Goal: Navigation & Orientation: Find specific page/section

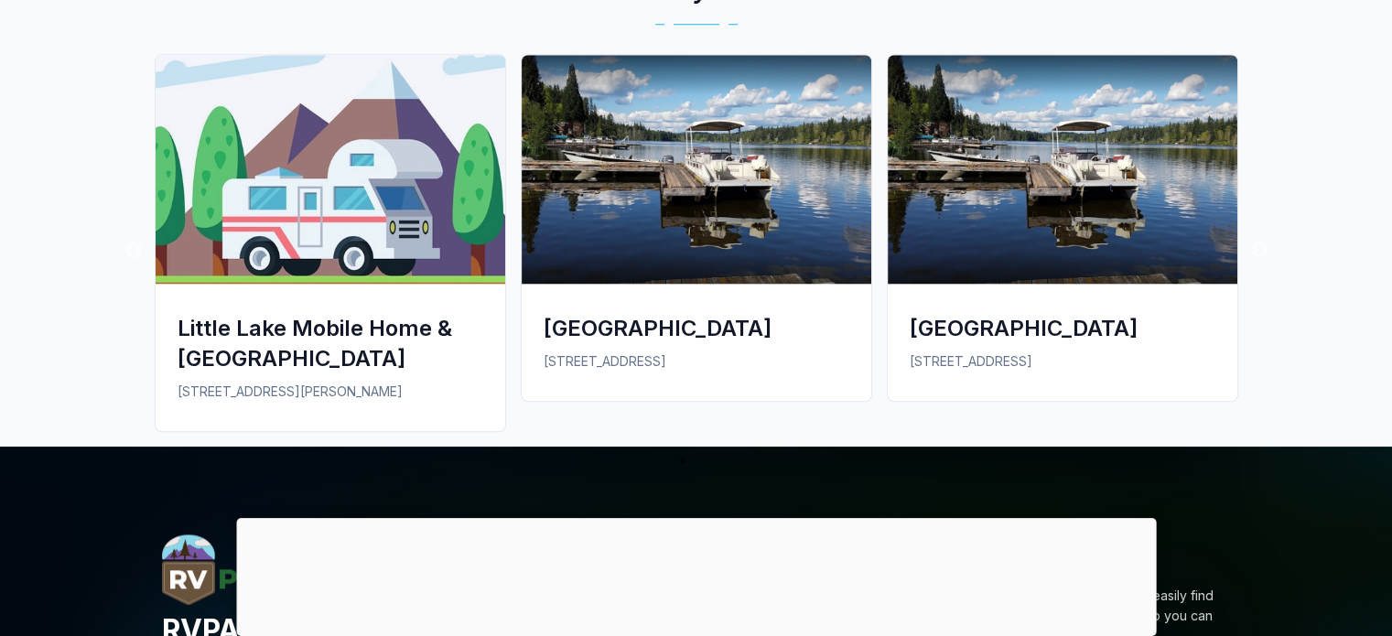
scroll to position [1739, 0]
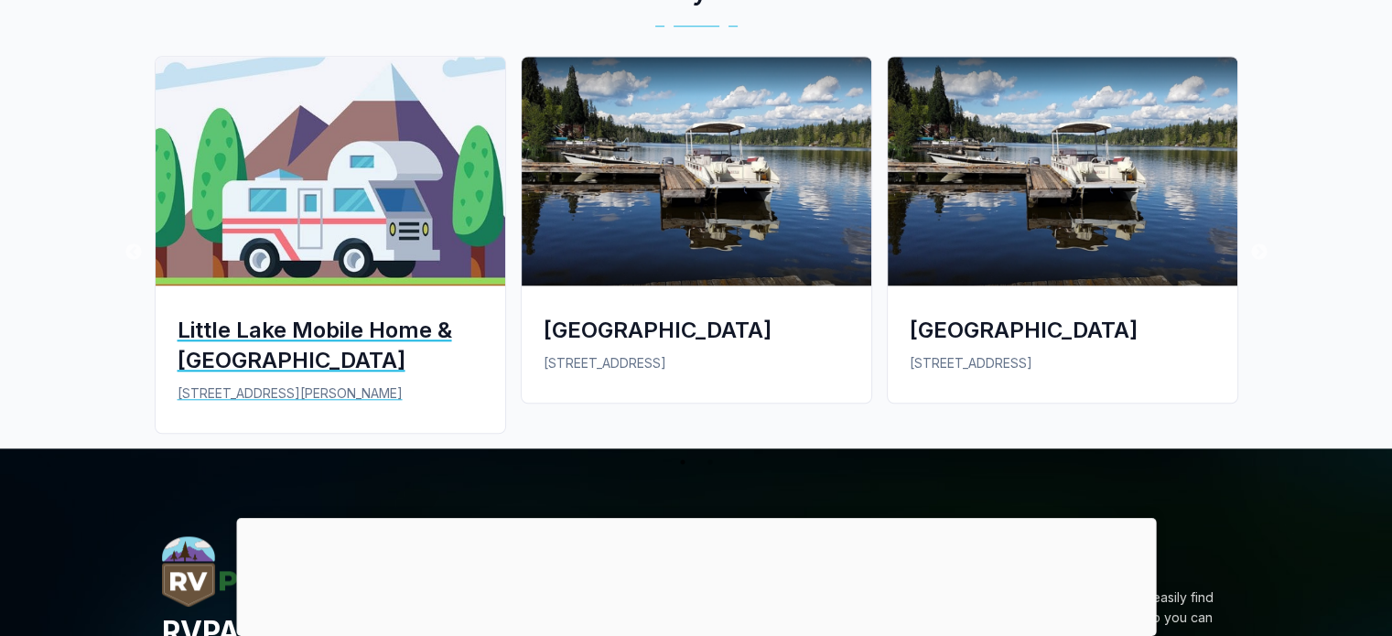
click at [410, 327] on div "Little Lake Mobile Home & [GEOGRAPHIC_DATA]" at bounding box center [331, 345] width 306 height 60
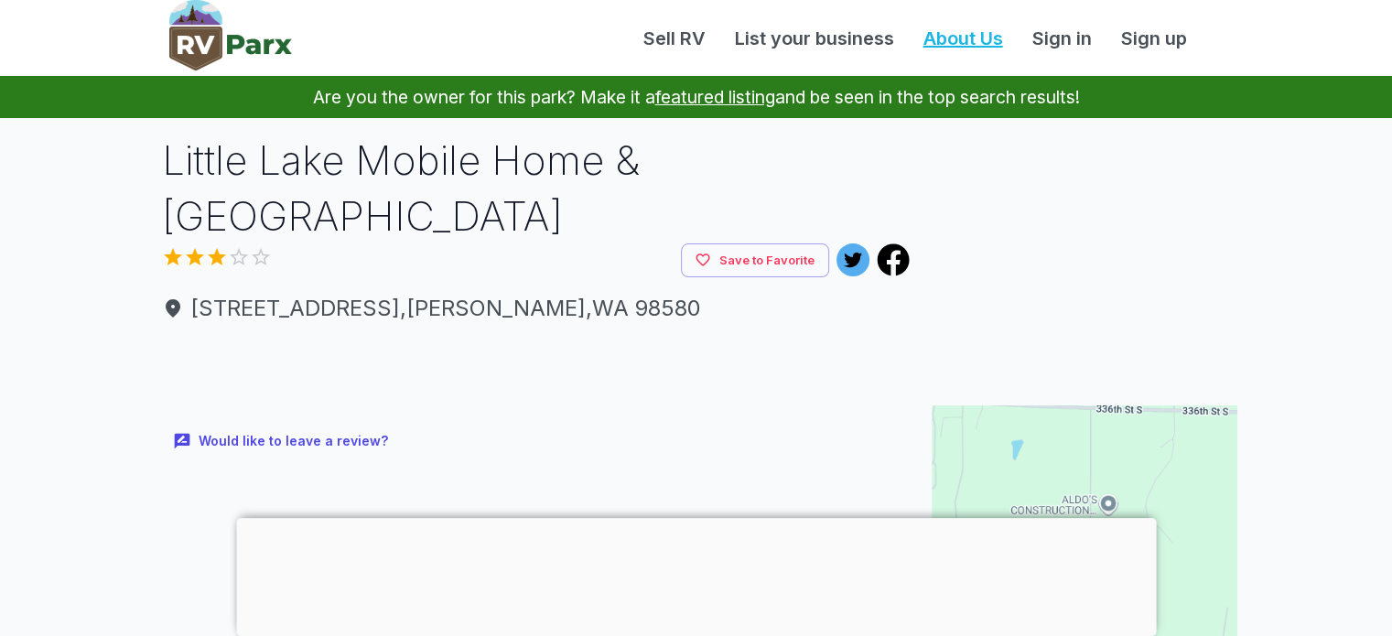
click at [975, 37] on link "About Us" at bounding box center [963, 38] width 109 height 27
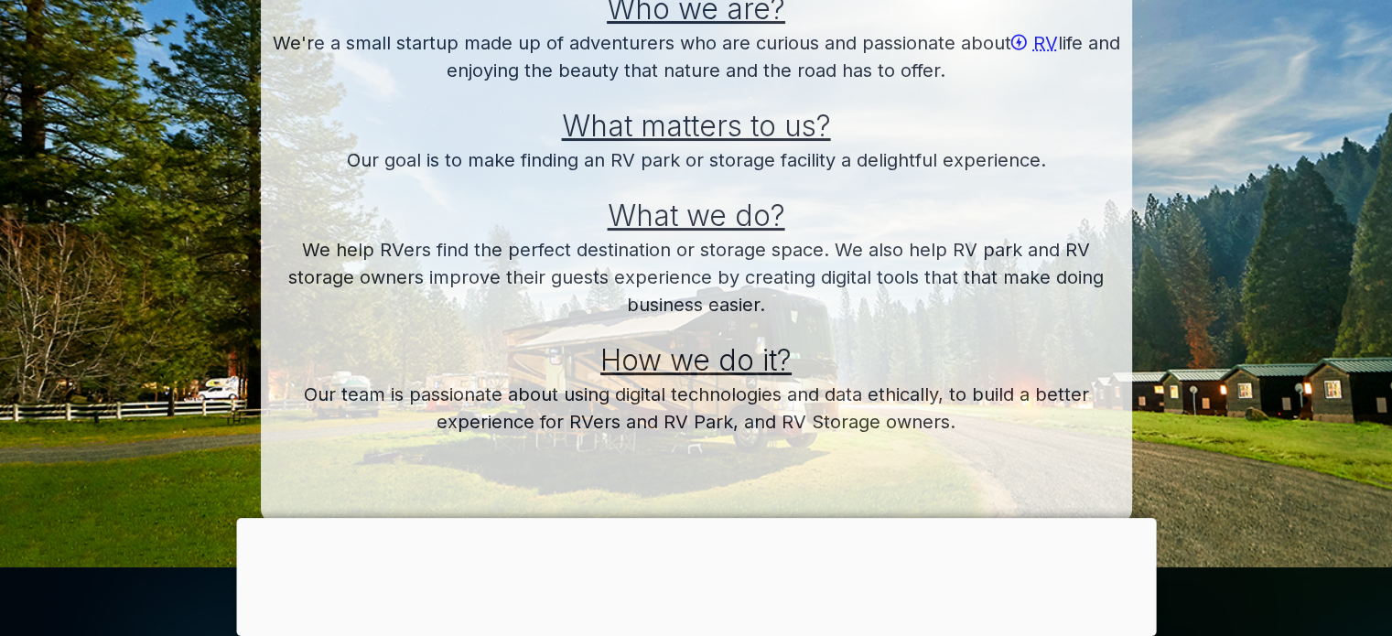
scroll to position [295, 0]
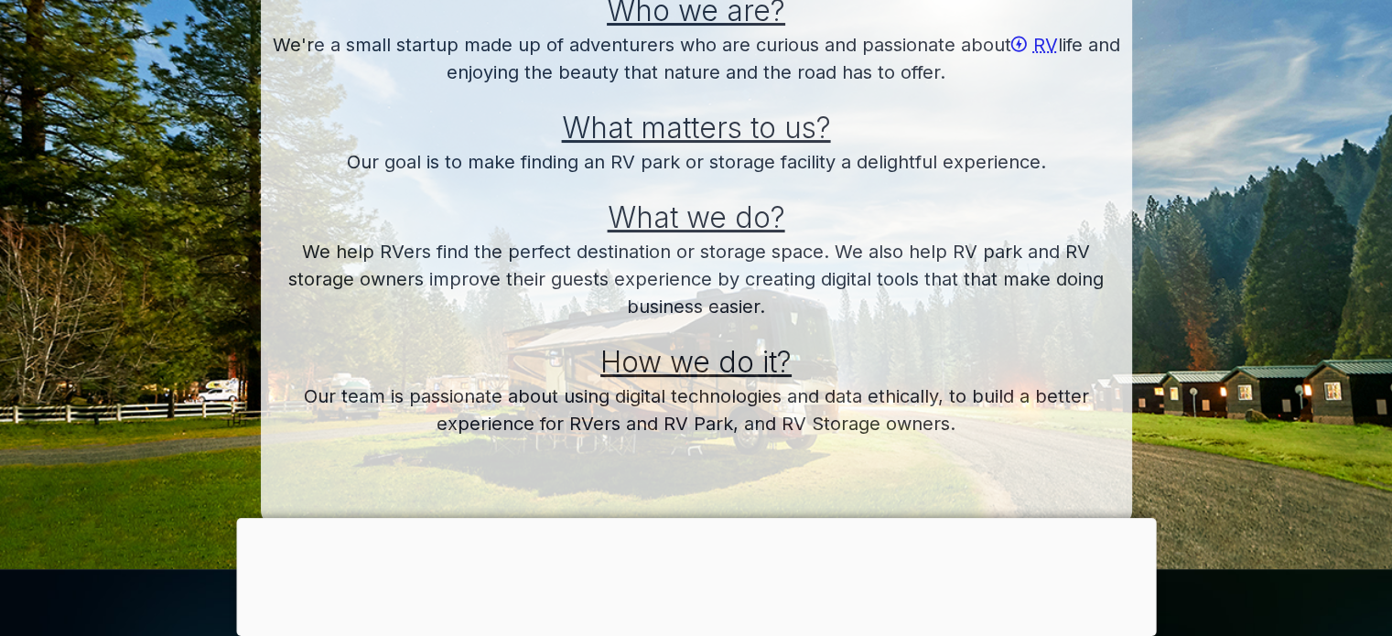
click at [973, 329] on h2 "How we do it?" at bounding box center [696, 351] width 857 height 62
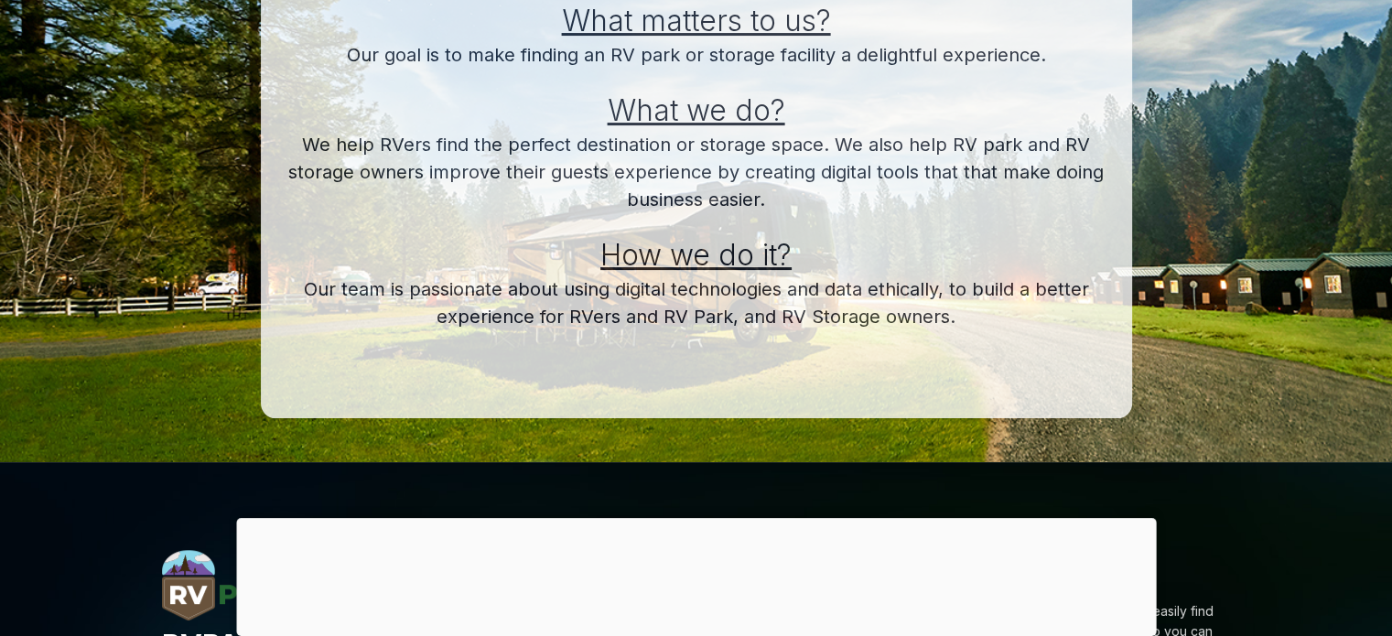
scroll to position [0, 0]
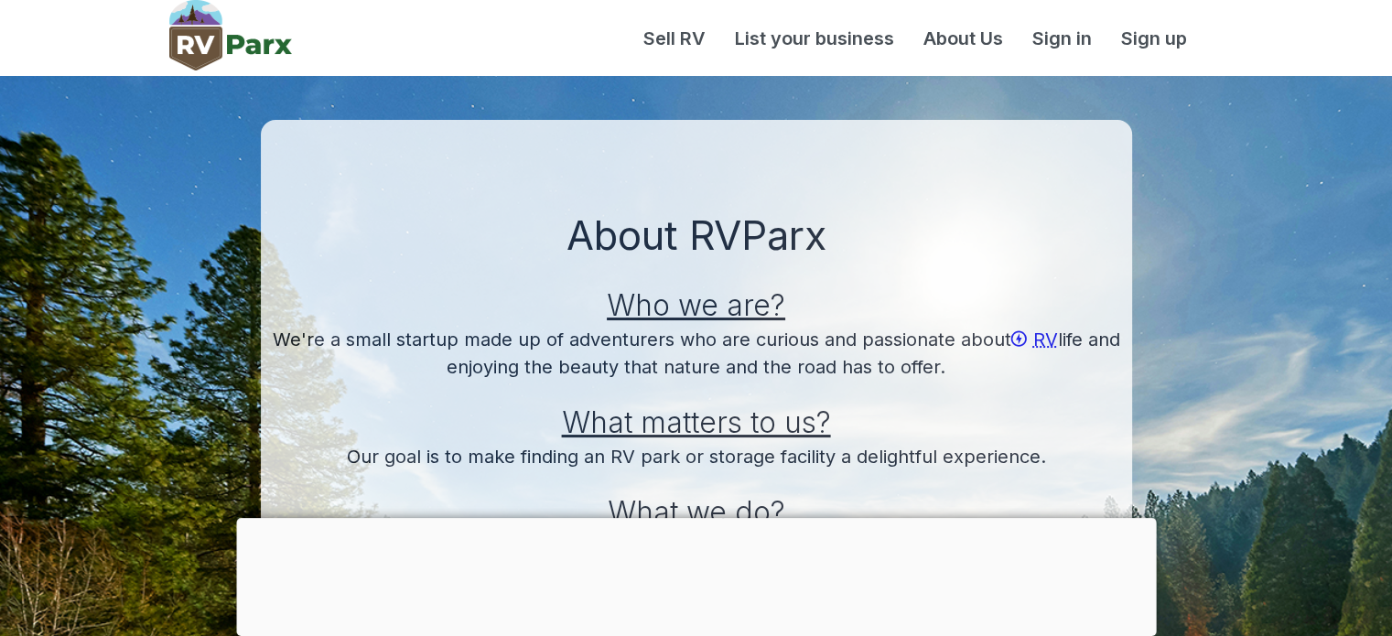
click at [233, 39] on img at bounding box center [230, 35] width 123 height 70
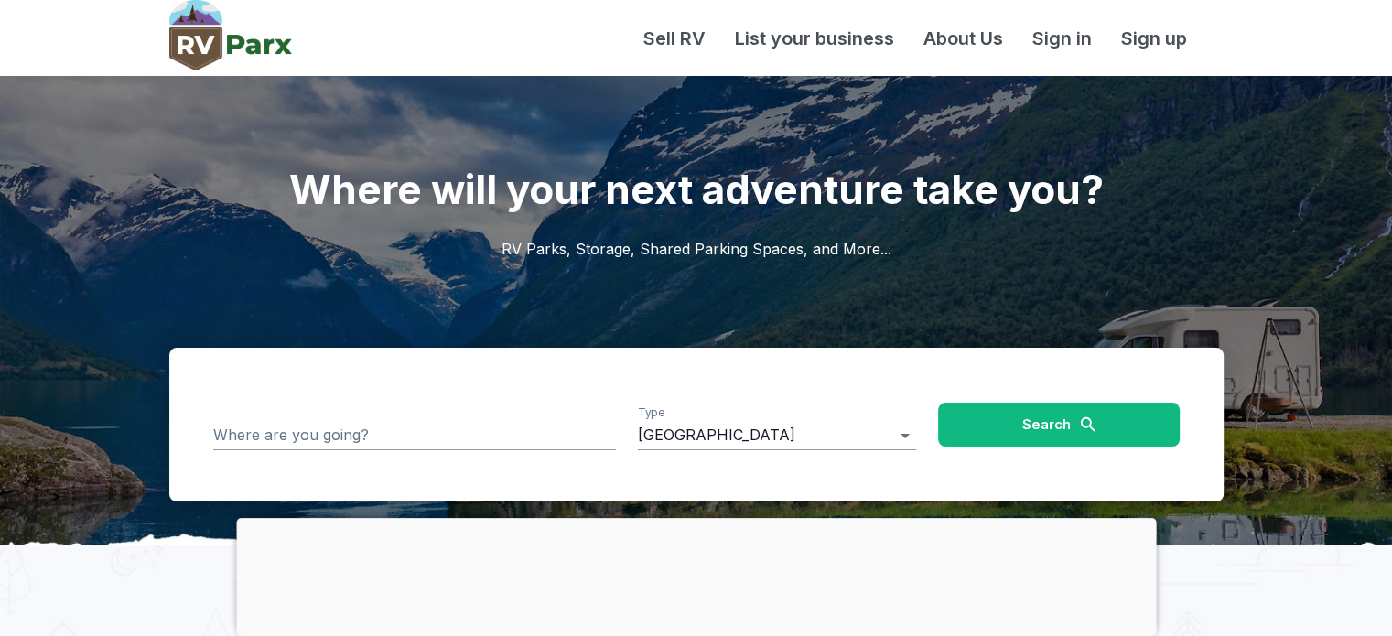
click at [233, 39] on img at bounding box center [230, 35] width 123 height 70
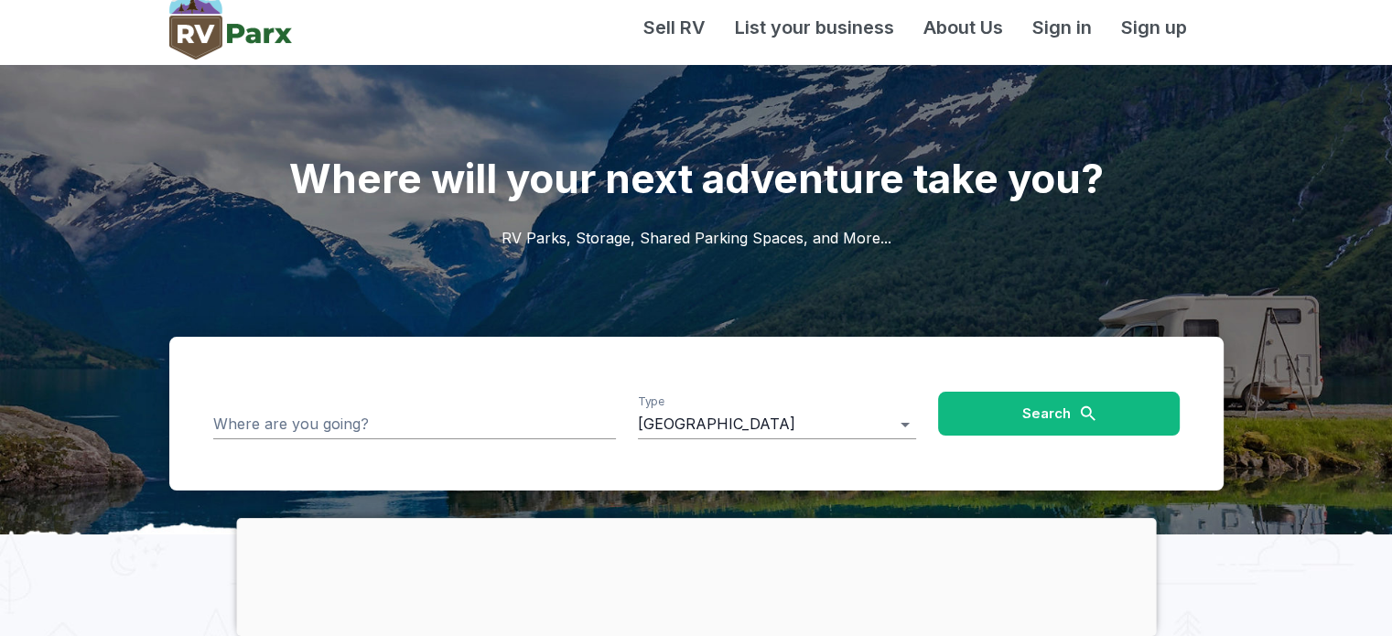
scroll to position [9, 0]
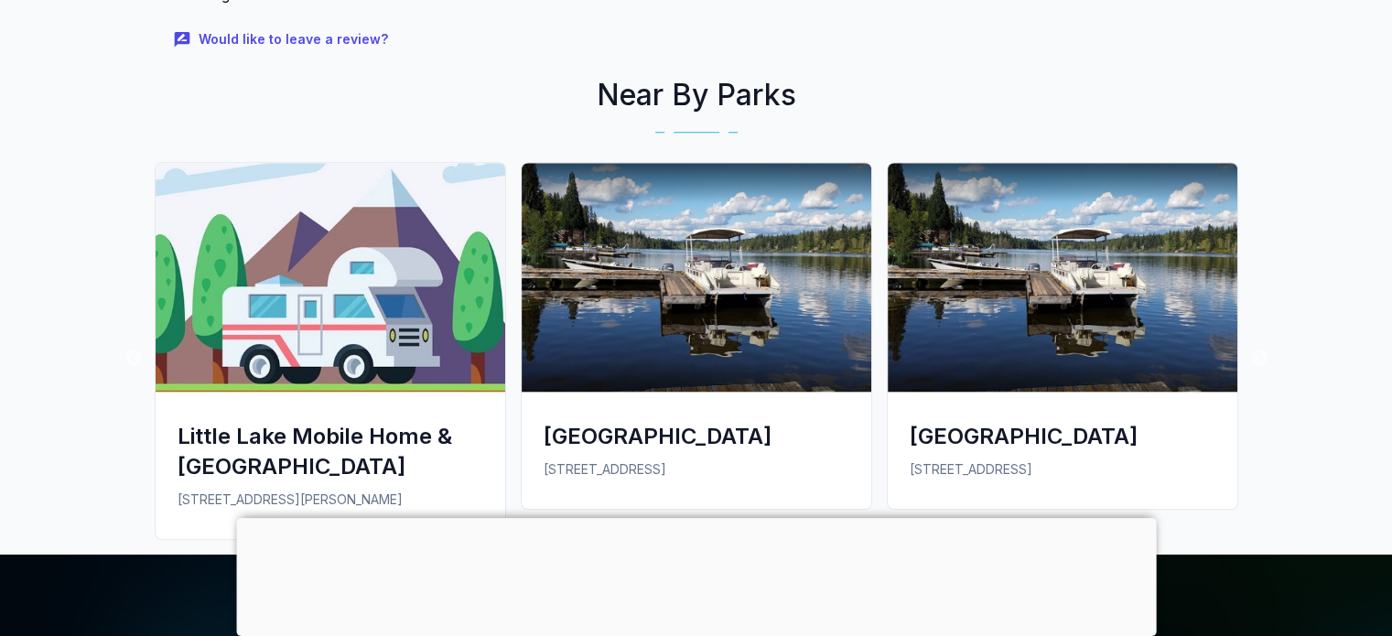
scroll to position [1633, 0]
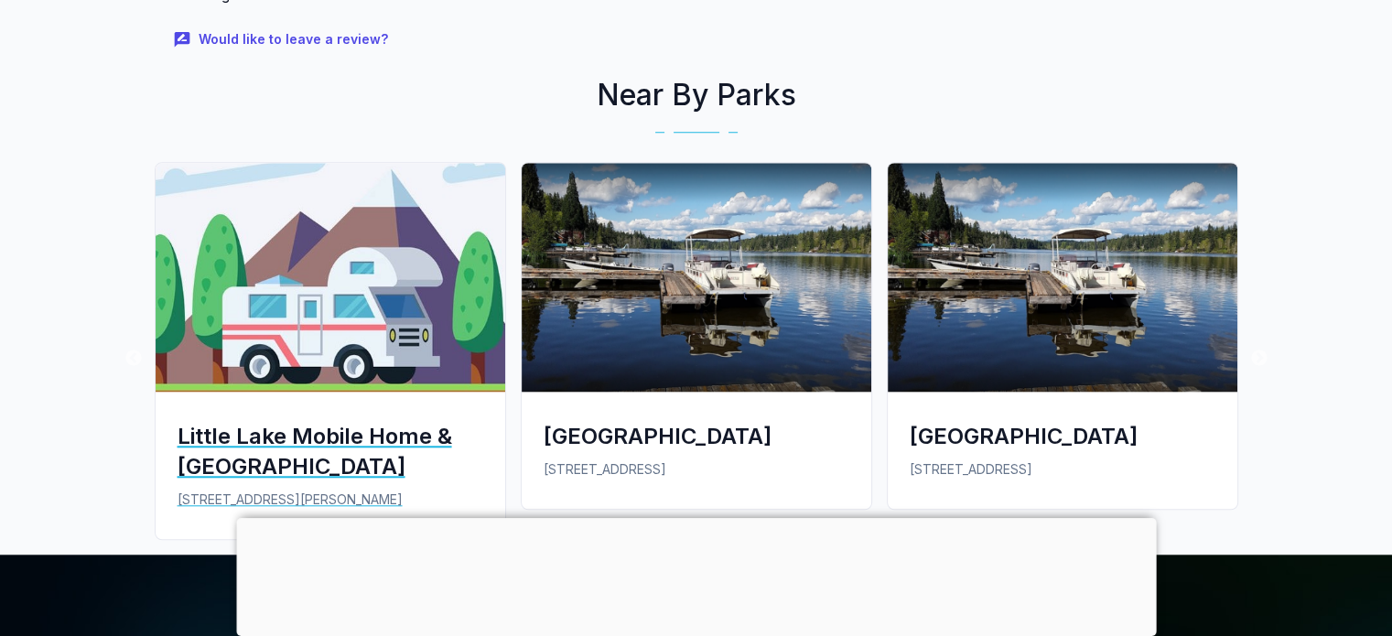
click at [337, 439] on div "Little Lake Mobile Home & [GEOGRAPHIC_DATA]" at bounding box center [331, 451] width 306 height 60
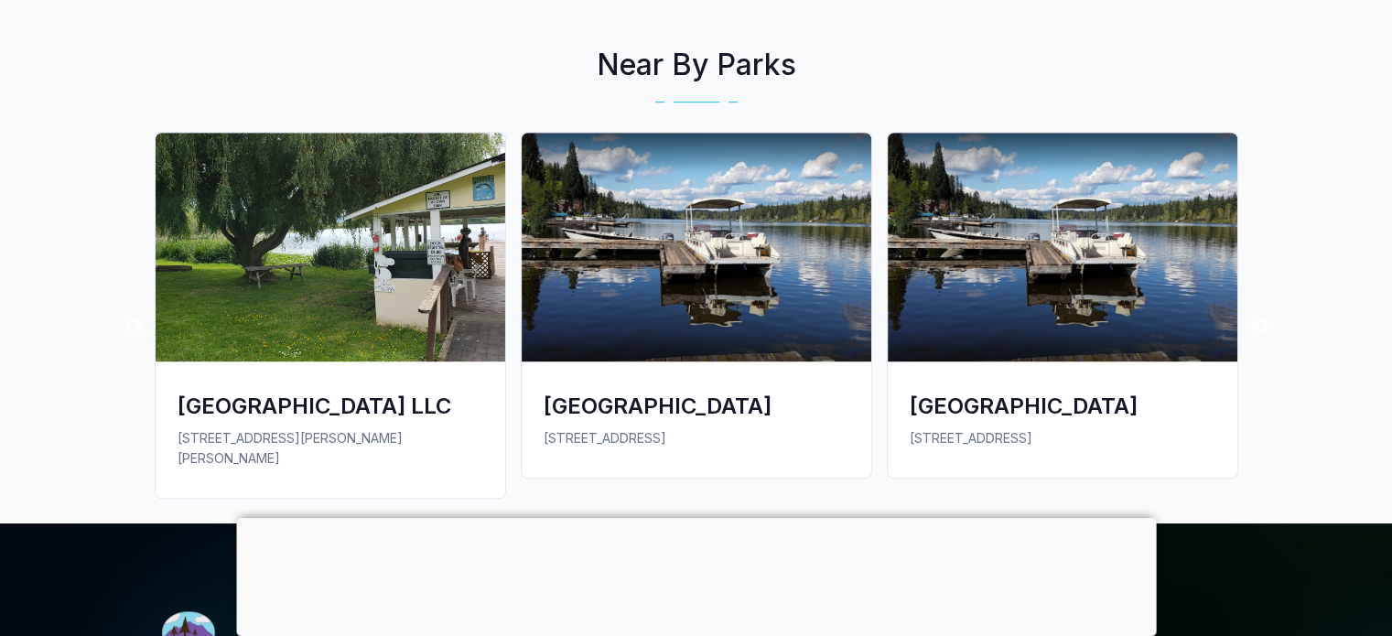
scroll to position [1068, 0]
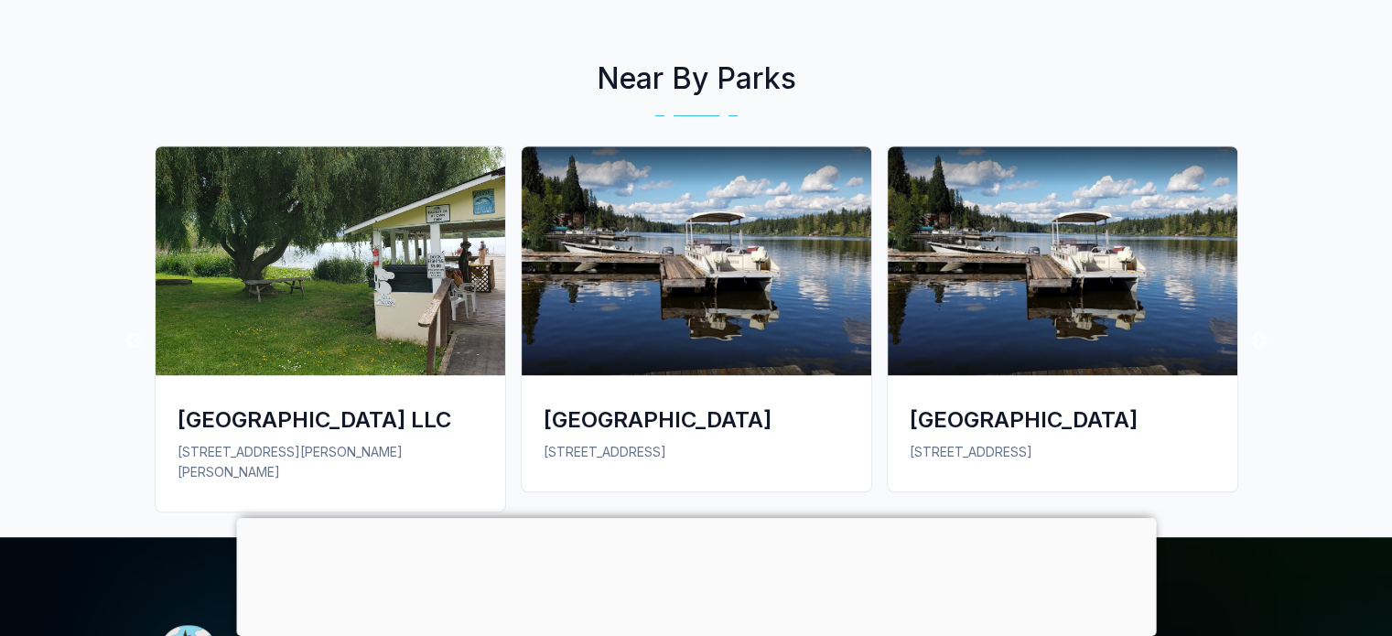
click at [337, 435] on div "[GEOGRAPHIC_DATA] LLC" at bounding box center [331, 420] width 306 height 30
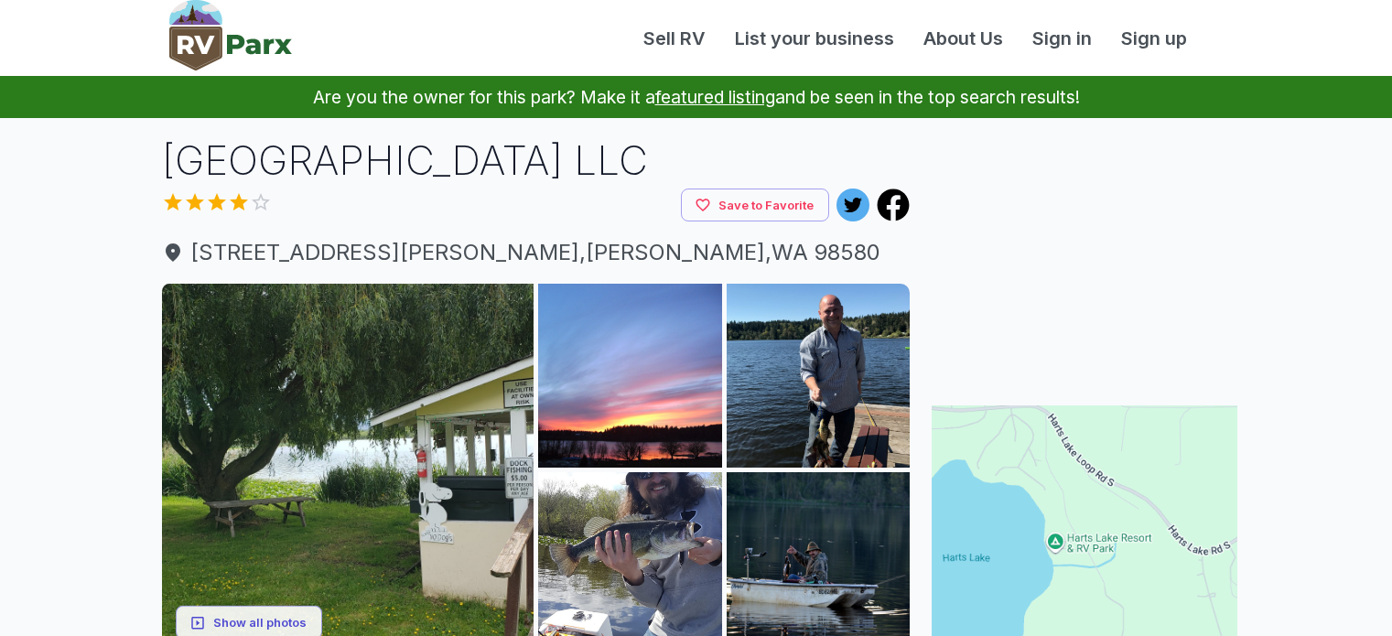
click at [352, 422] on img at bounding box center [348, 470] width 373 height 373
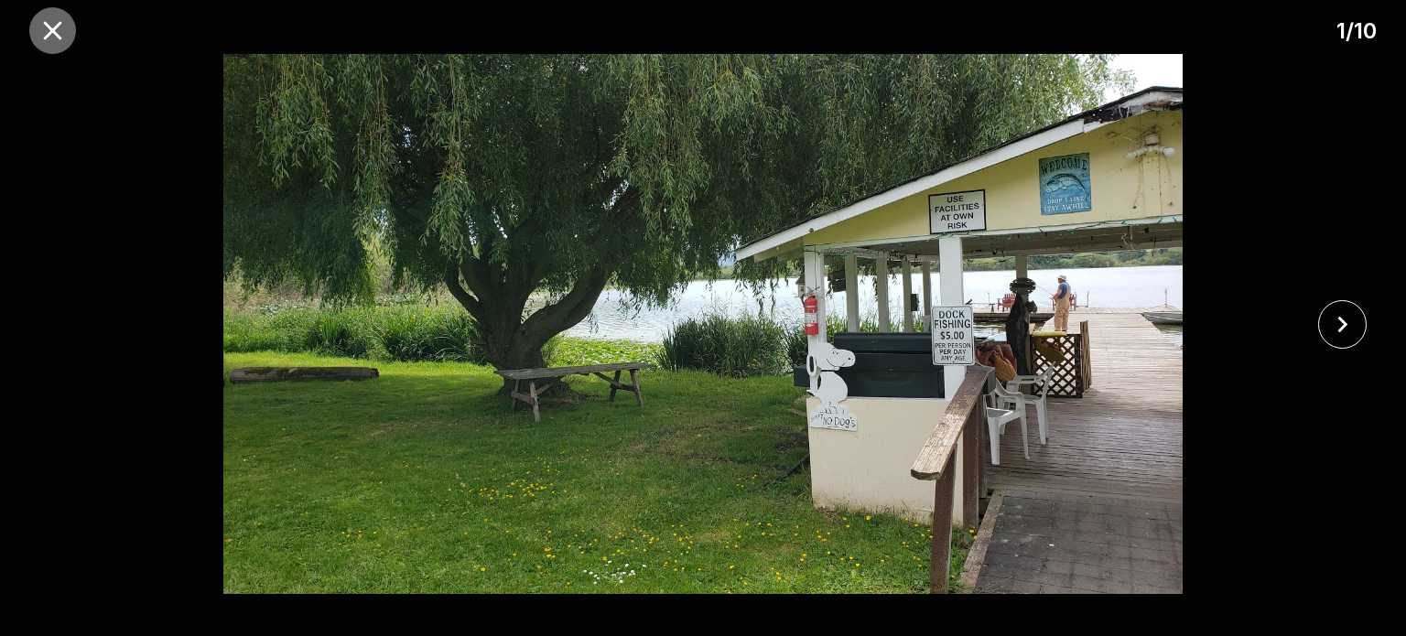
click at [57, 32] on icon "close" at bounding box center [53, 31] width 32 height 32
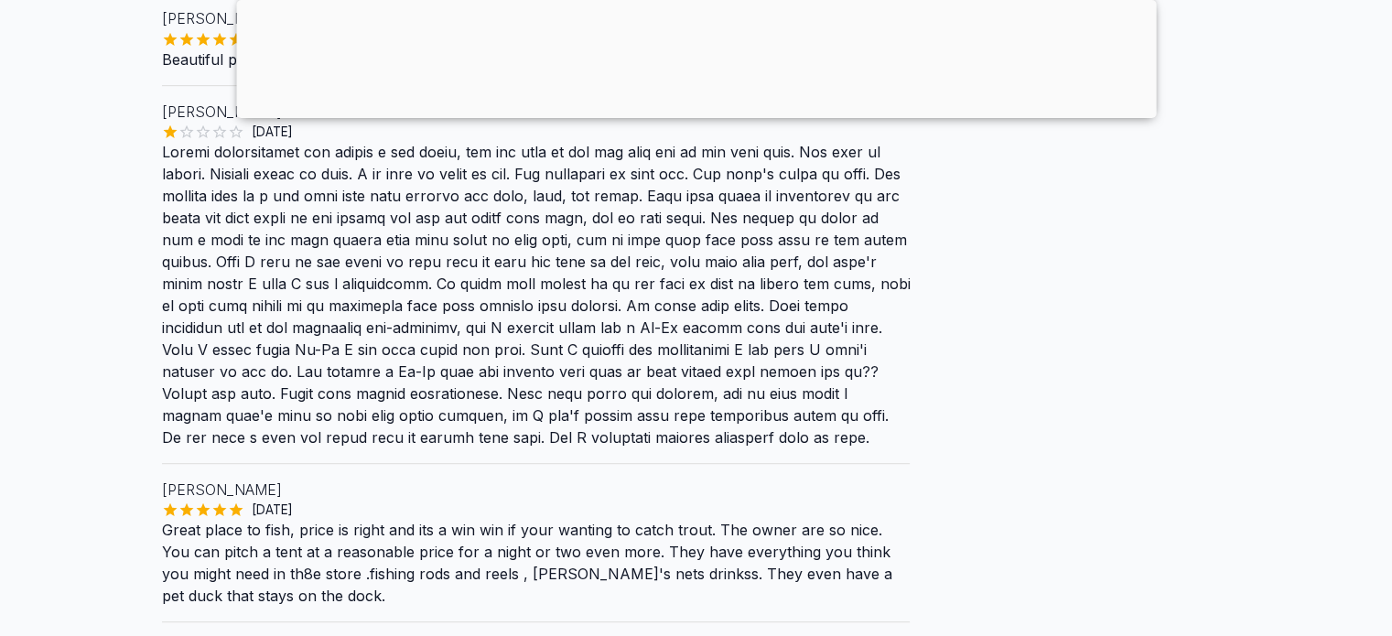
scroll to position [1017, 0]
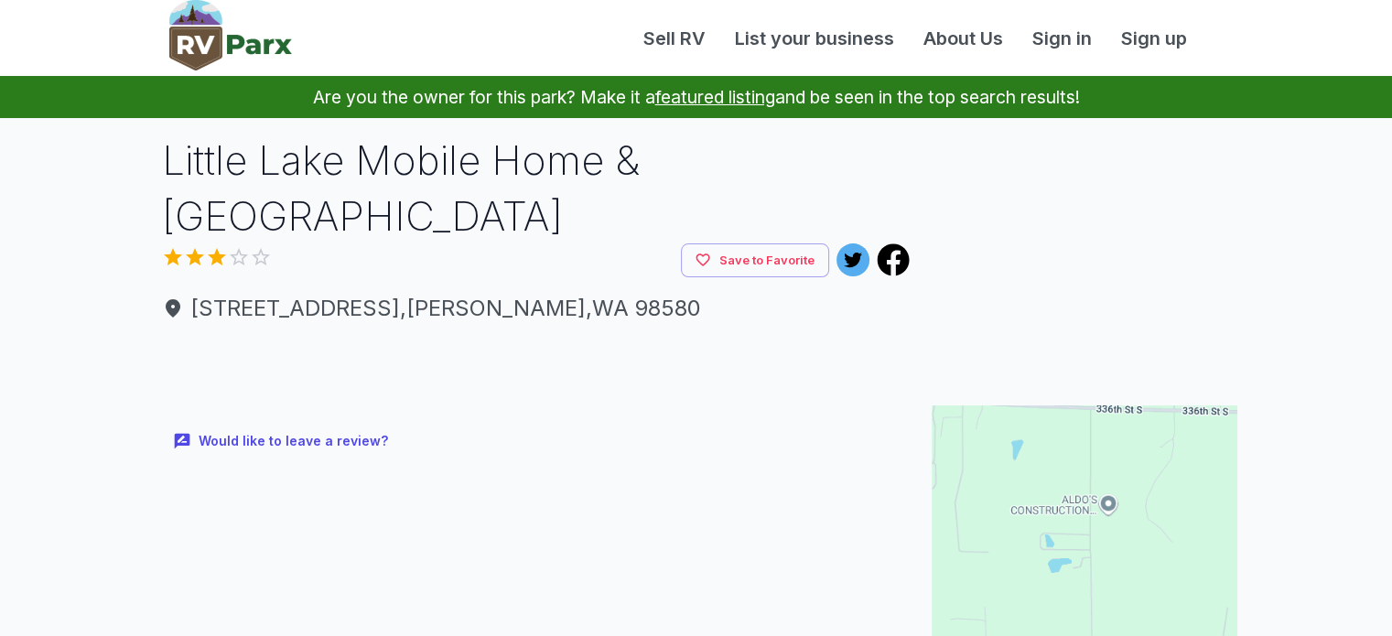
scroll to position [1068, 0]
